Goal: Task Accomplishment & Management: Manage account settings

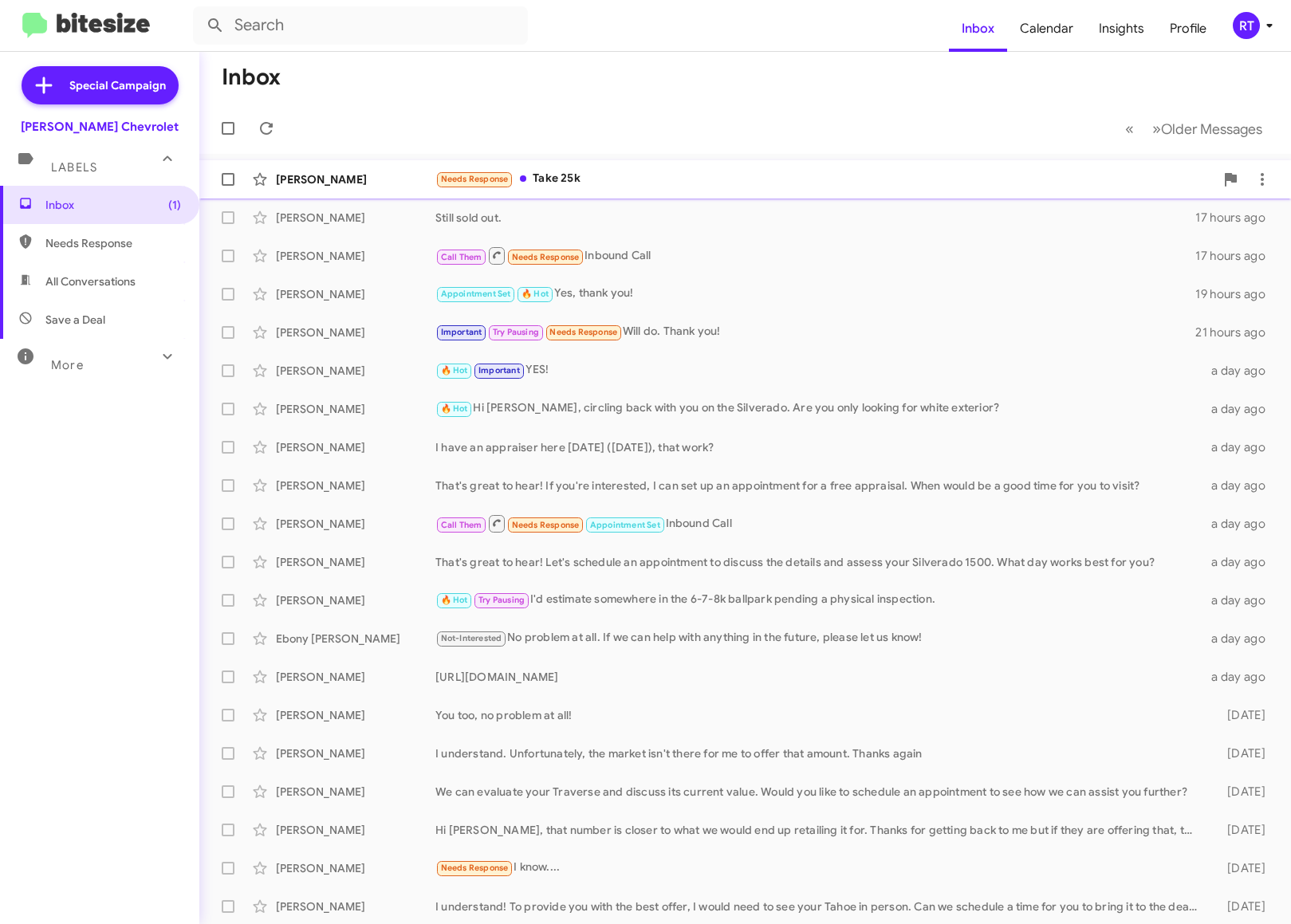
click at [548, 173] on div "Needs Response Take 25k" at bounding box center [825, 179] width 779 height 19
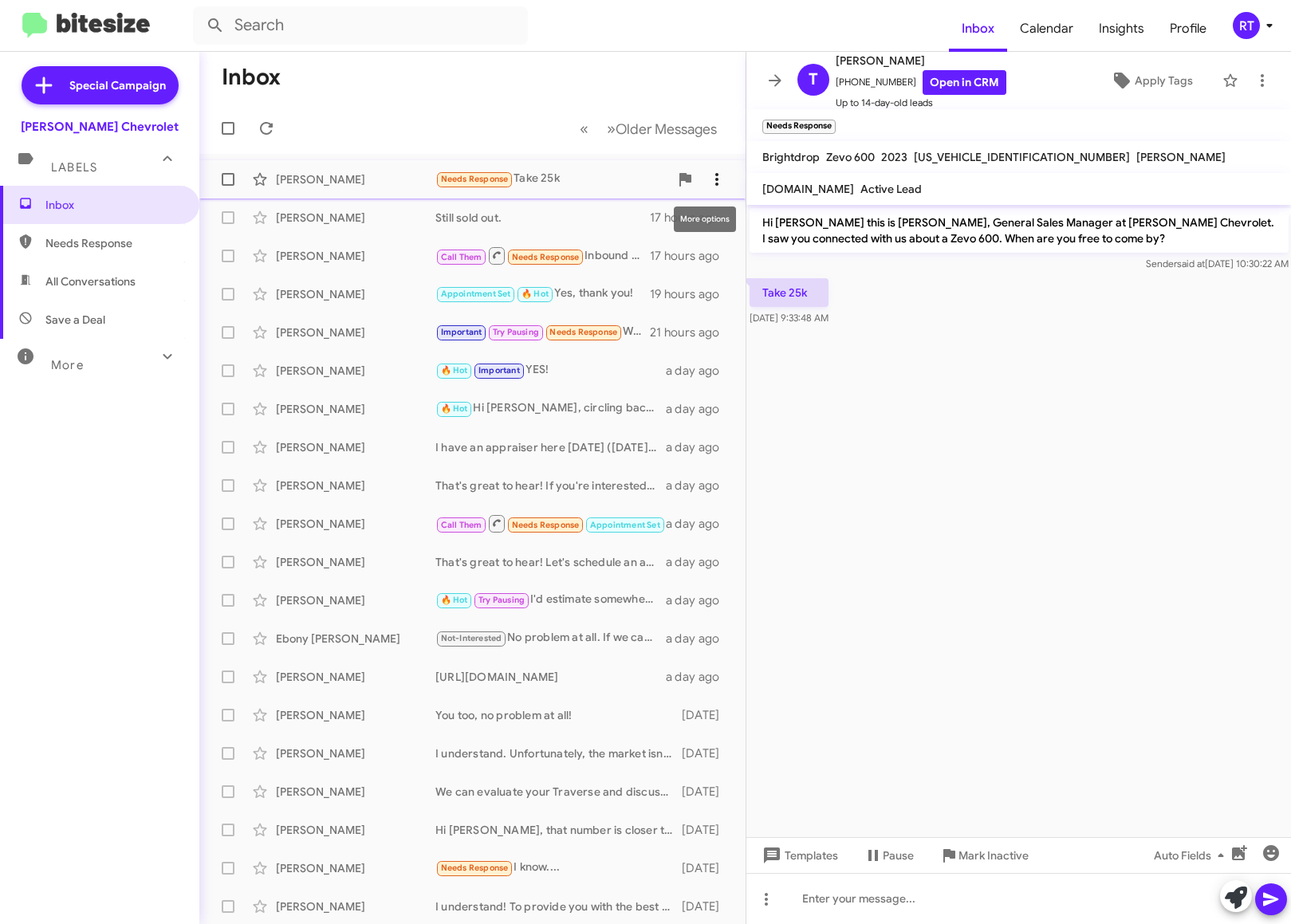
click at [707, 172] on icon at bounding box center [717, 180] width 19 height 19
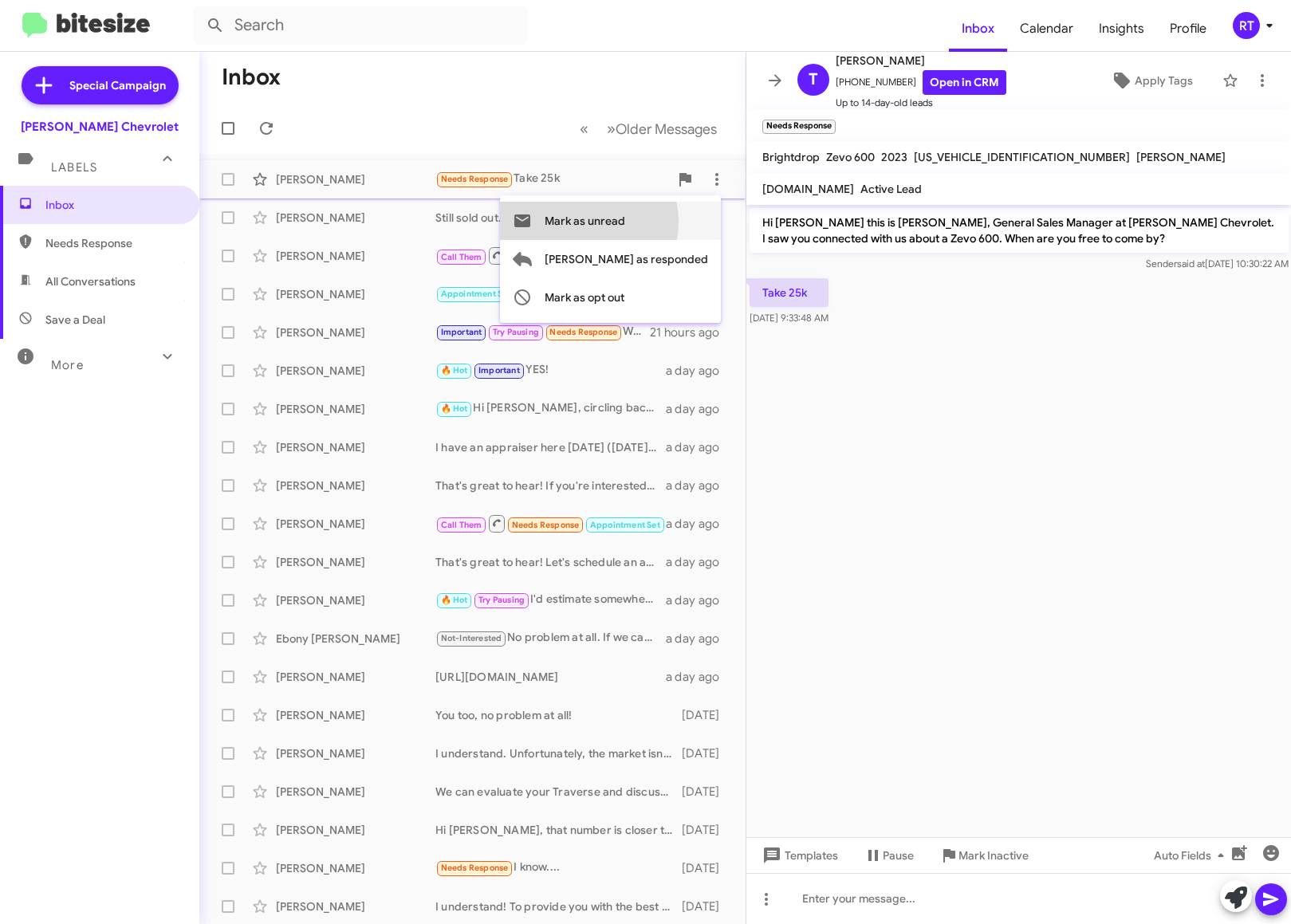
click at [625, 222] on span "Mark as unread" at bounding box center [584, 220] width 80 height 38
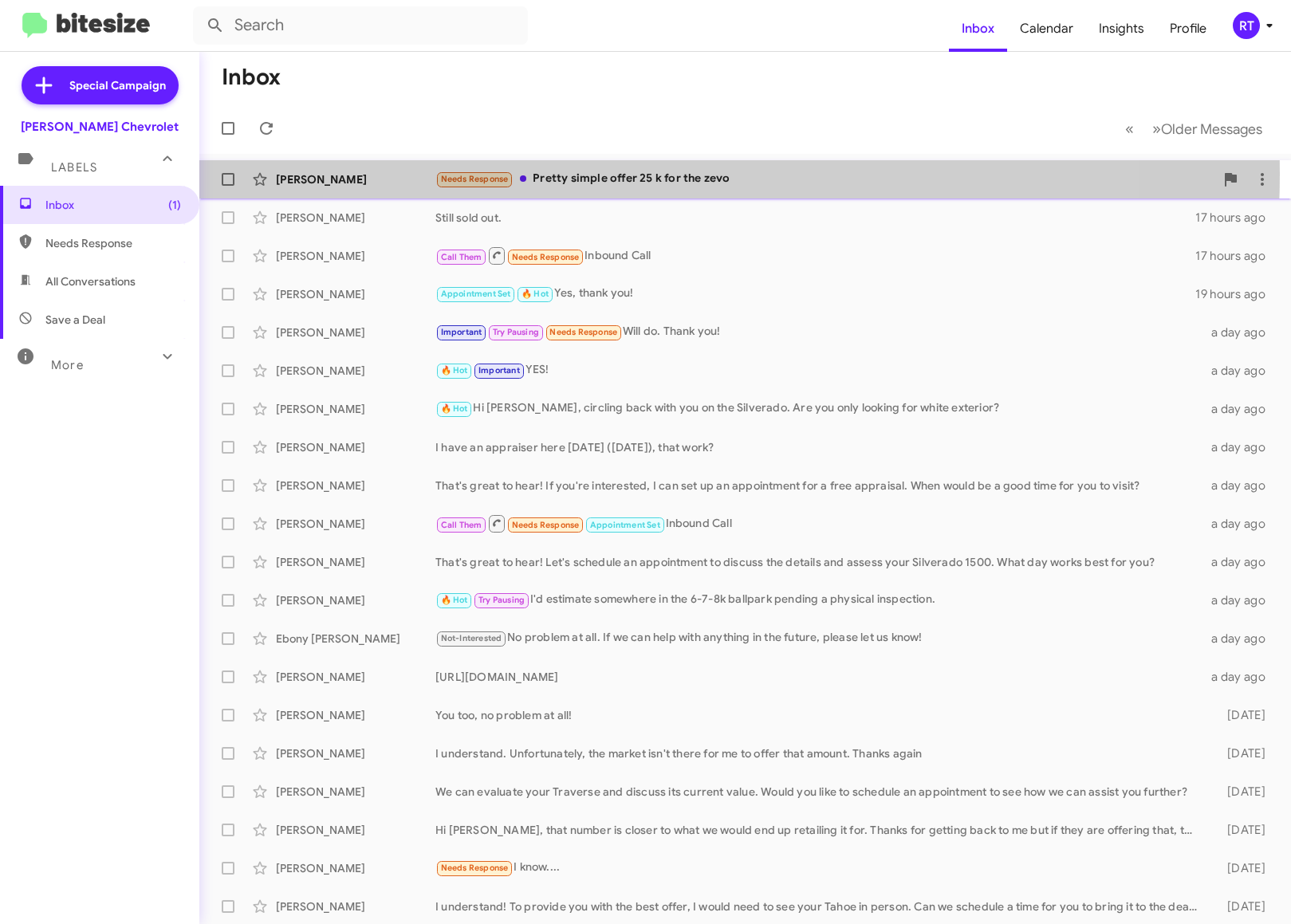
click at [601, 174] on div "Needs Response Pretty simple offer 25 k for the zevo" at bounding box center [825, 179] width 779 height 19
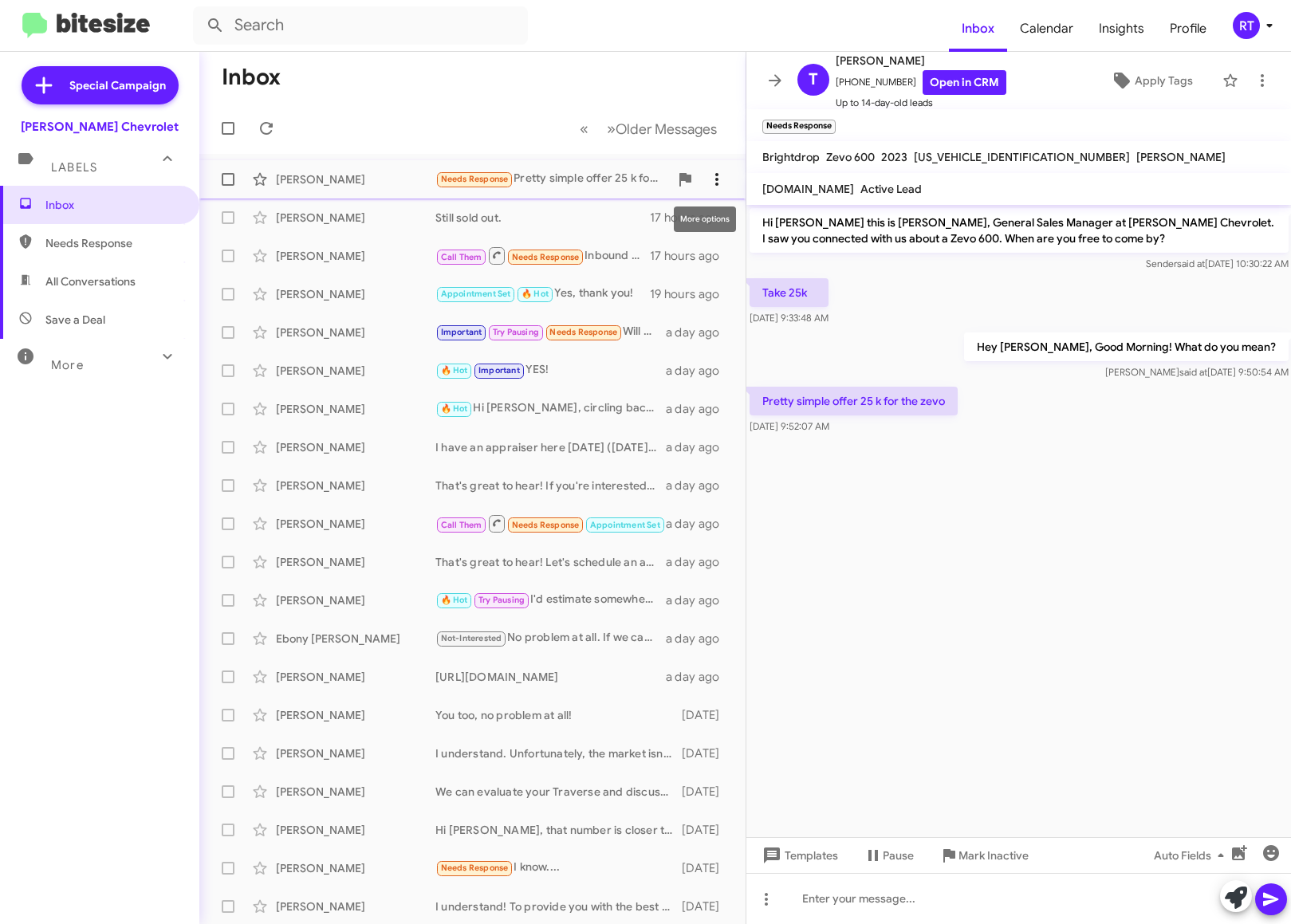
click at [711, 182] on icon at bounding box center [717, 180] width 19 height 19
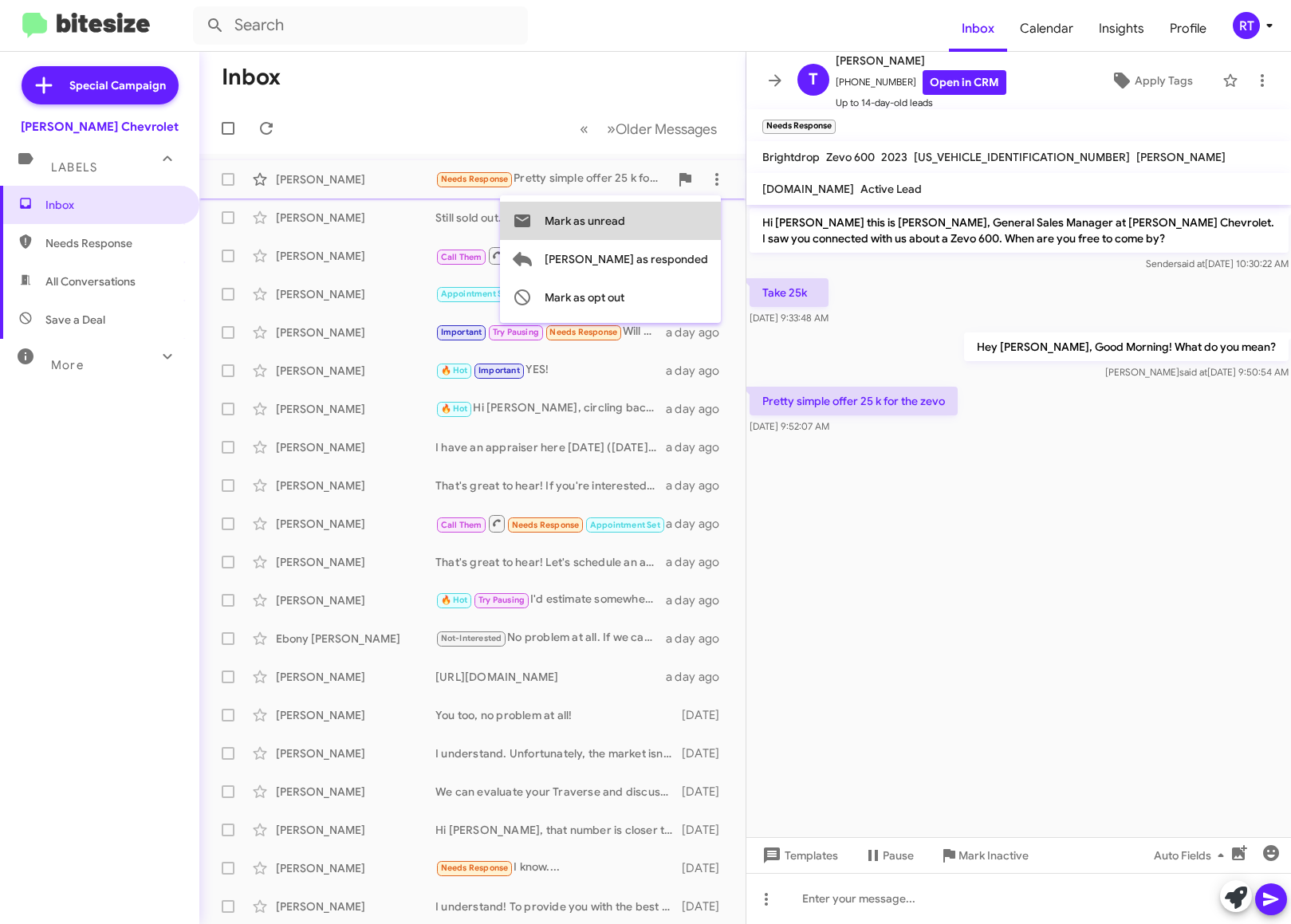
click at [625, 220] on span "Mark as unread" at bounding box center [584, 220] width 80 height 38
